Goal: Book appointment/travel/reservation

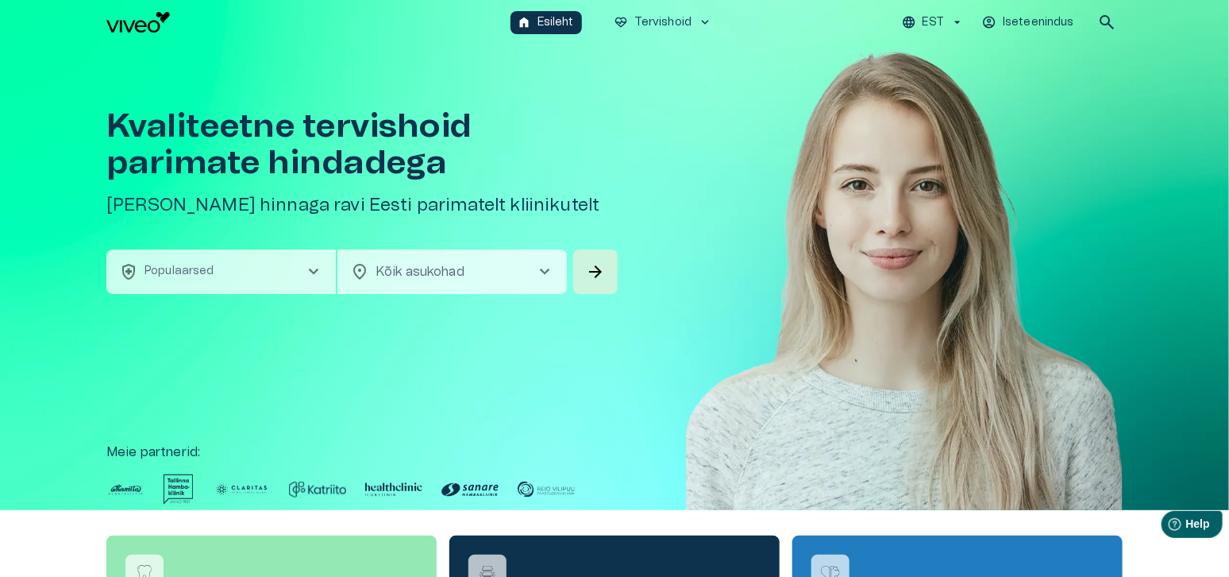
click at [308, 272] on span "chevron_right" at bounding box center [313, 271] width 19 height 19
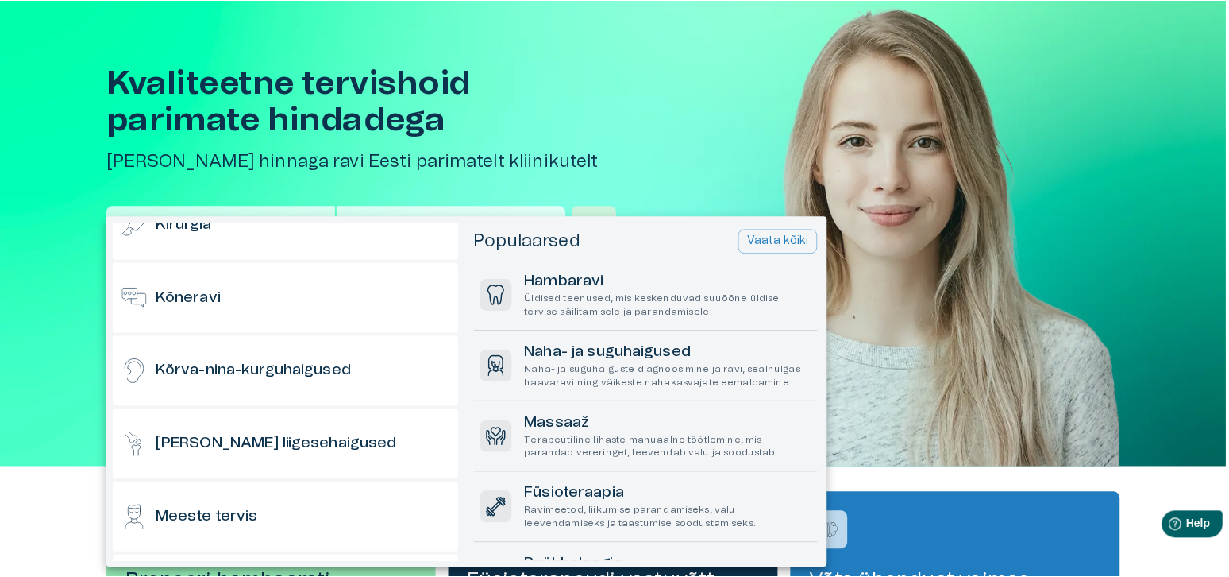
scroll to position [361, 0]
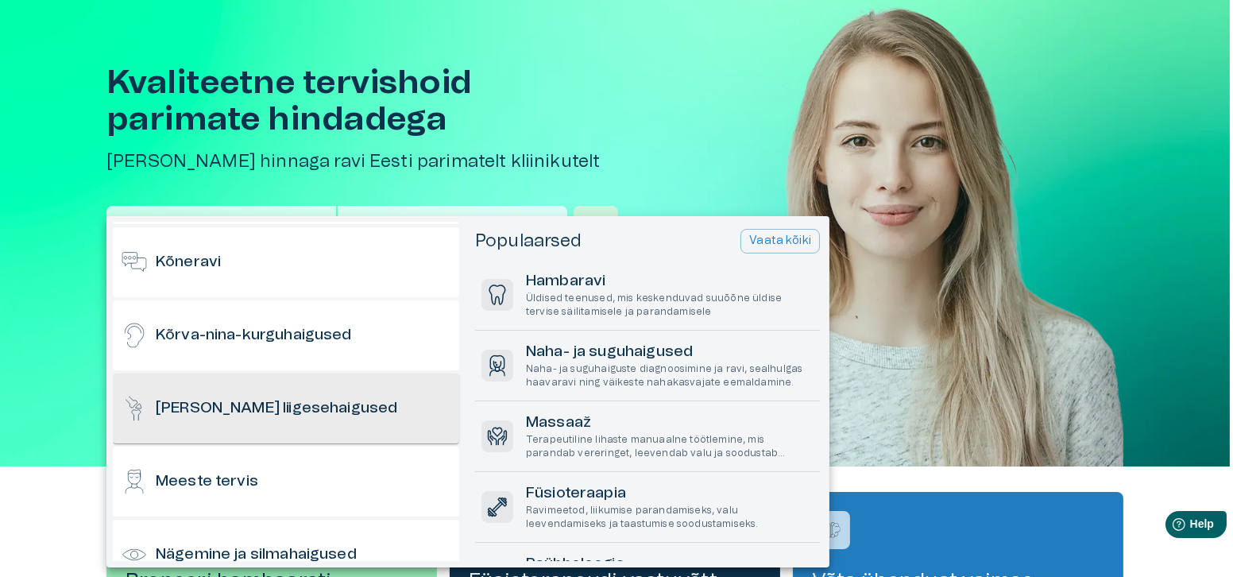
click at [338, 412] on div "[PERSON_NAME] liigesehaigused" at bounding box center [286, 408] width 346 height 70
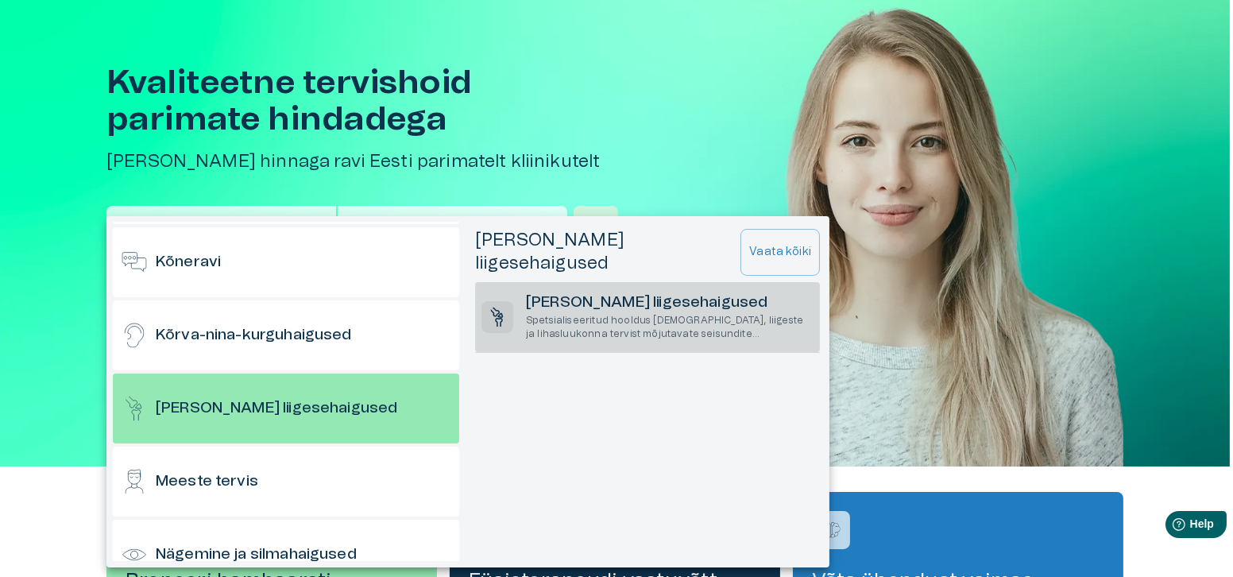
click at [583, 314] on p "Spetsialiseeritud hooldus [DEMOGRAPHIC_DATA], liigeste ja lihasluukonna tervist…" at bounding box center [670, 327] width 288 height 27
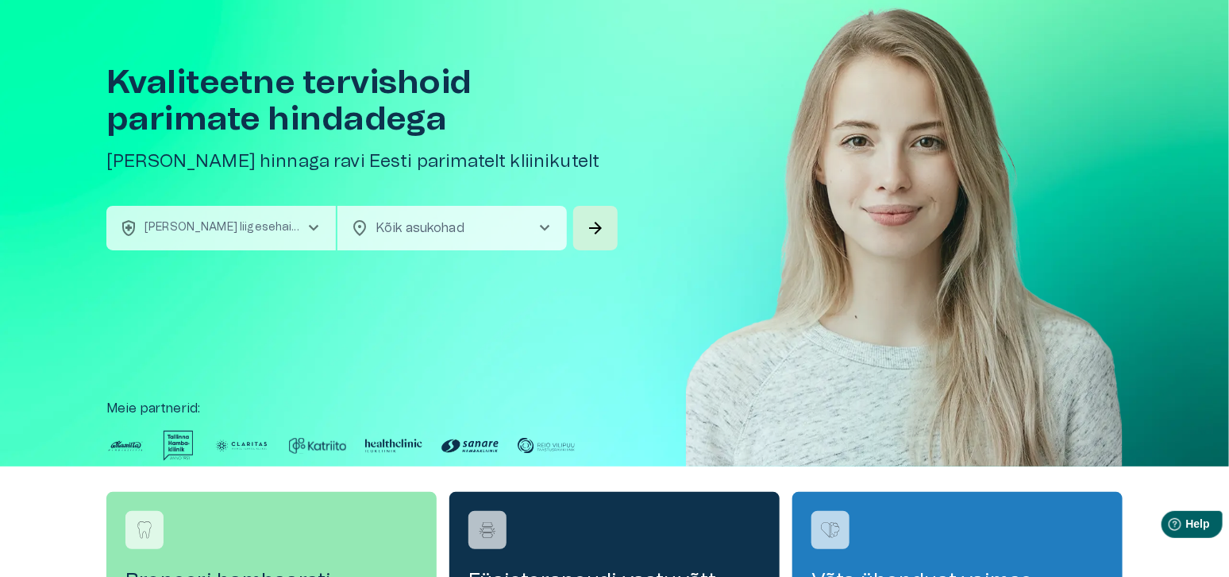
click at [474, 232] on body "Hindame teie privaatsust Kasutame küpsiseid teie sirvimiskogemuse parandamiseks…" at bounding box center [614, 244] width 1229 height 577
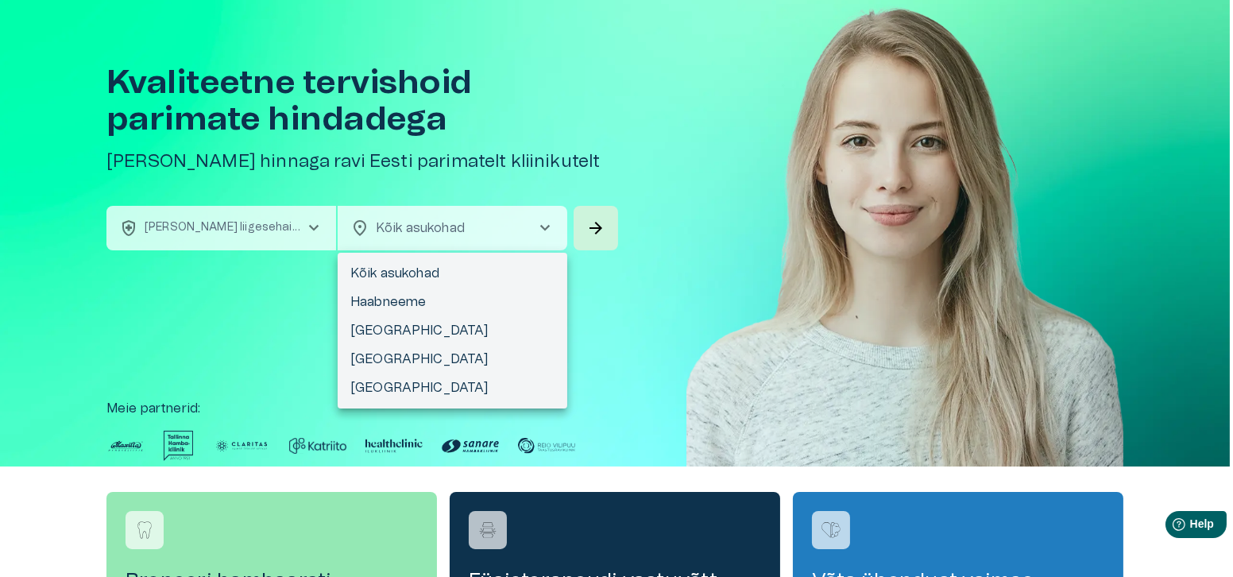
click at [474, 232] on div at bounding box center [616, 288] width 1233 height 577
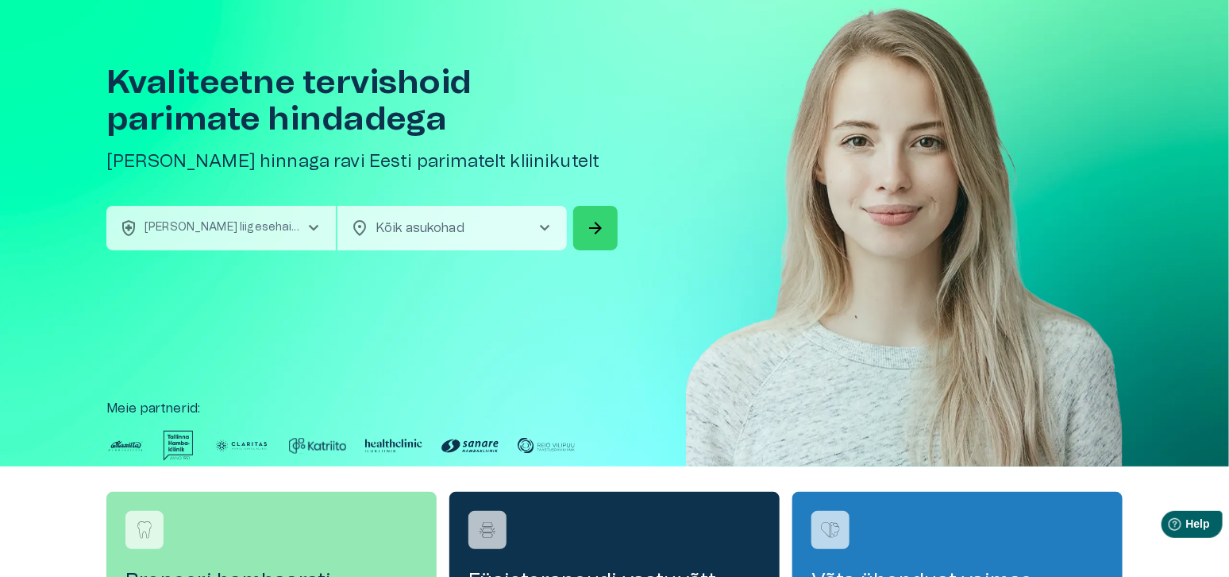
click at [616, 231] on button "arrow_forward" at bounding box center [595, 228] width 44 height 44
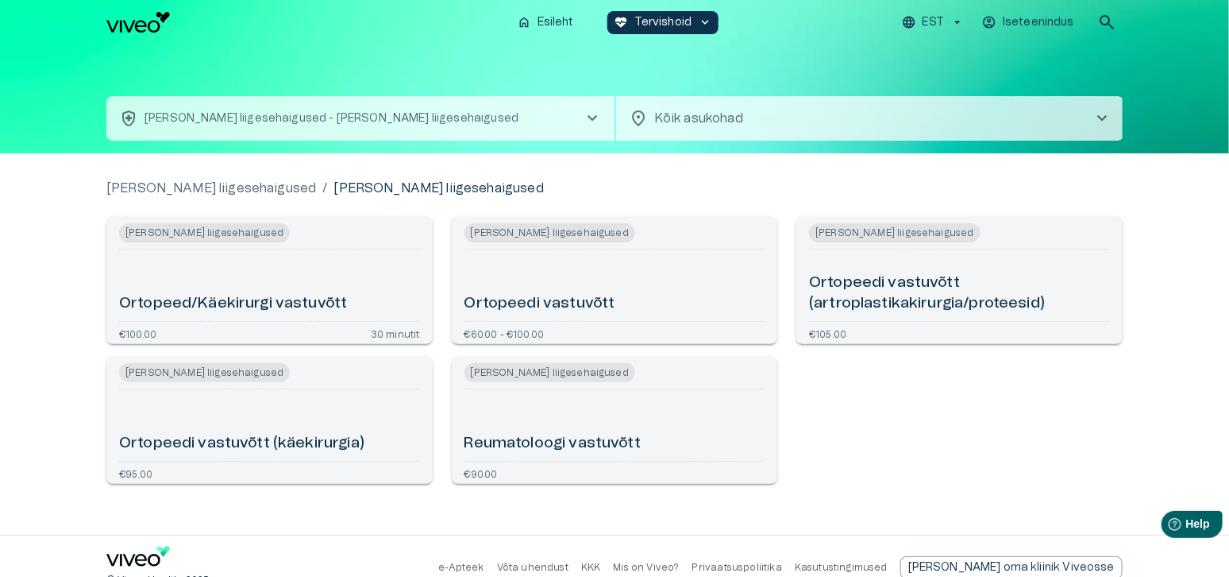
click at [207, 299] on h6 "Ortopeed/Käekirurgi vastuvõtt" at bounding box center [233, 303] width 228 height 21
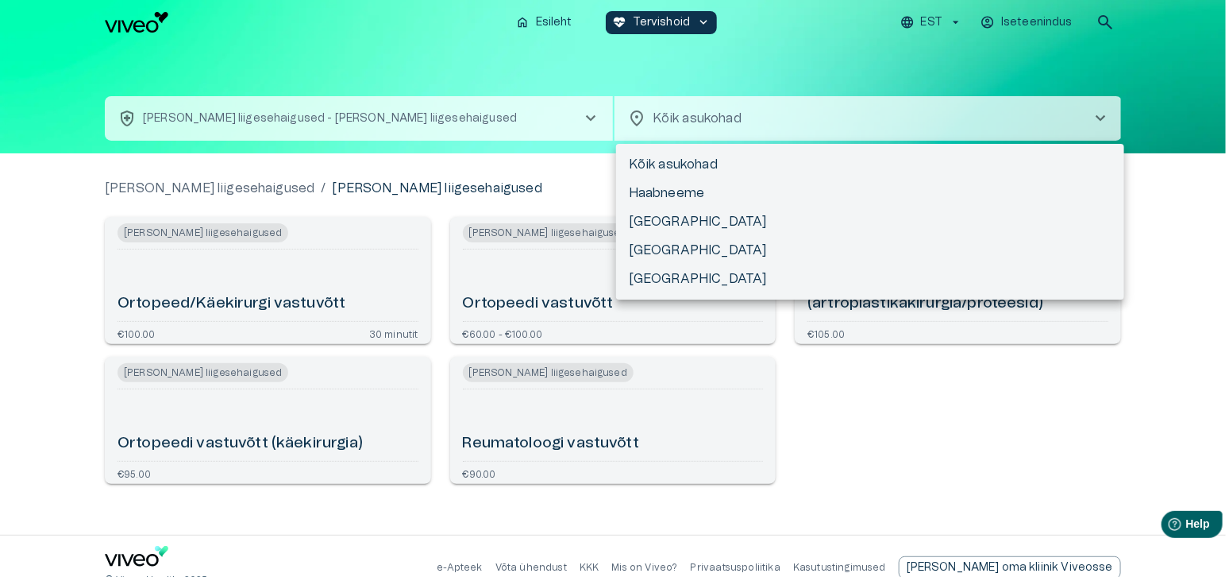
click at [742, 125] on body "Hindame teie privaatsust Kasutame küpsiseid teie sirvimiskogemuse parandamiseks…" at bounding box center [614, 288] width 1229 height 577
click at [726, 163] on li "Kõik asukohad" at bounding box center [870, 164] width 508 height 29
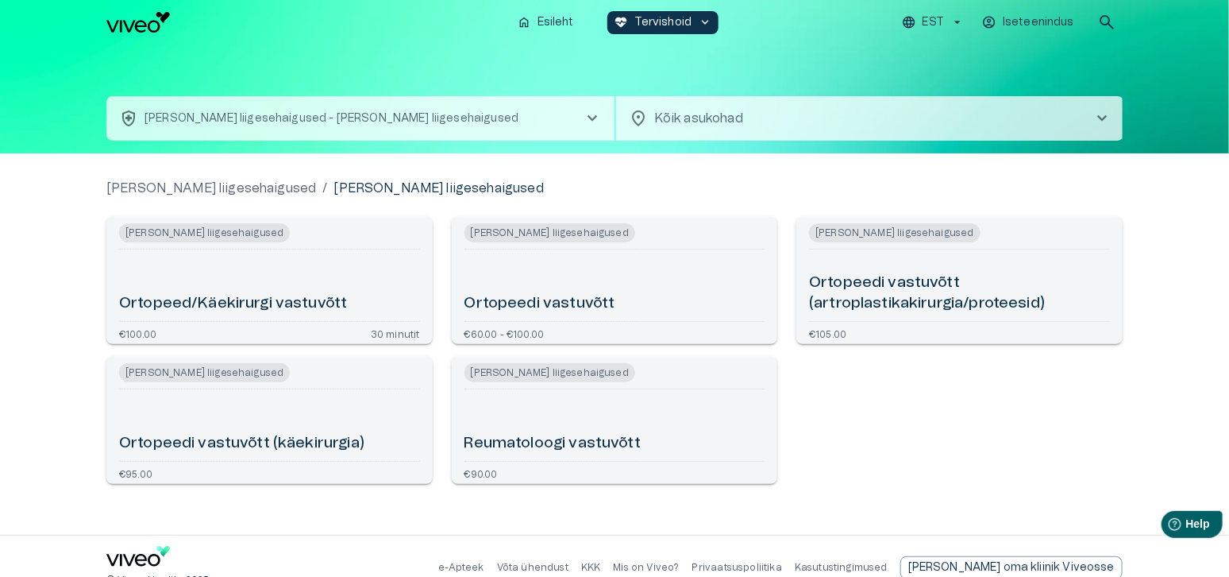
click at [559, 280] on div "Ortopeedi vastuvõtt" at bounding box center [615, 285] width 301 height 59
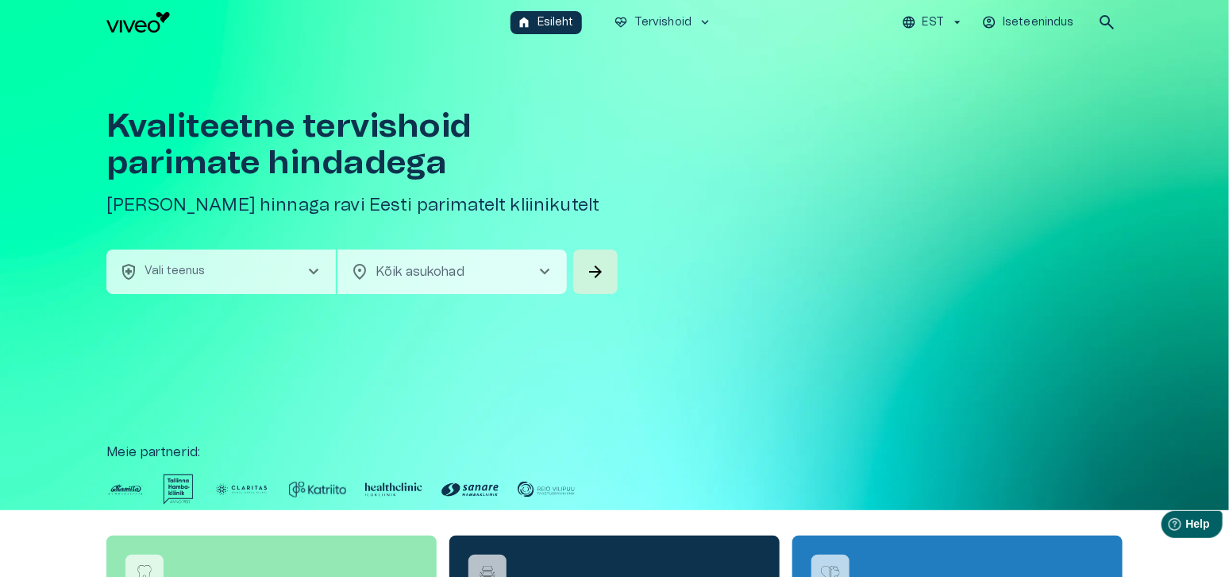
scroll to position [44, 0]
